Goal: Task Accomplishment & Management: Use online tool/utility

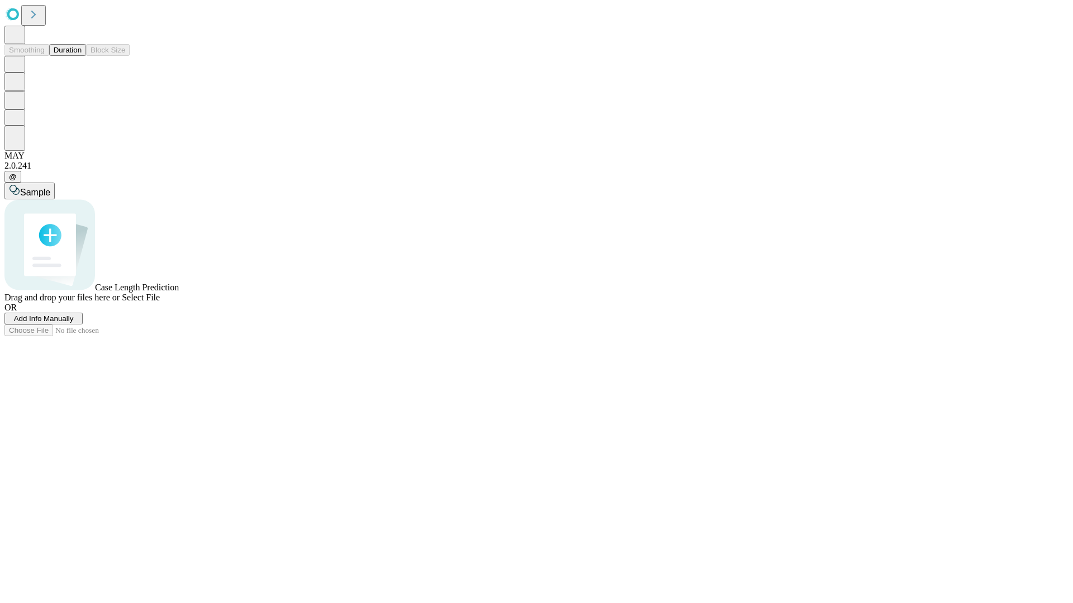
click at [82, 56] on button "Duration" at bounding box center [67, 50] width 37 height 12
click at [160, 302] on span "Select File" at bounding box center [141, 297] width 38 height 9
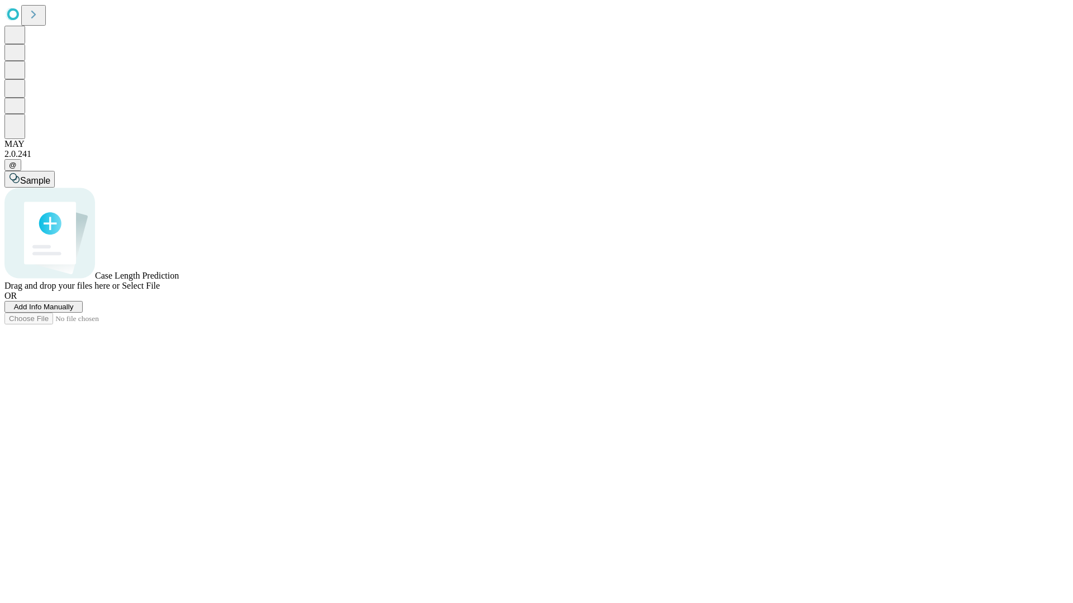
click at [160, 291] on span "Select File" at bounding box center [141, 285] width 38 height 9
